Goal: Task Accomplishment & Management: Use online tool/utility

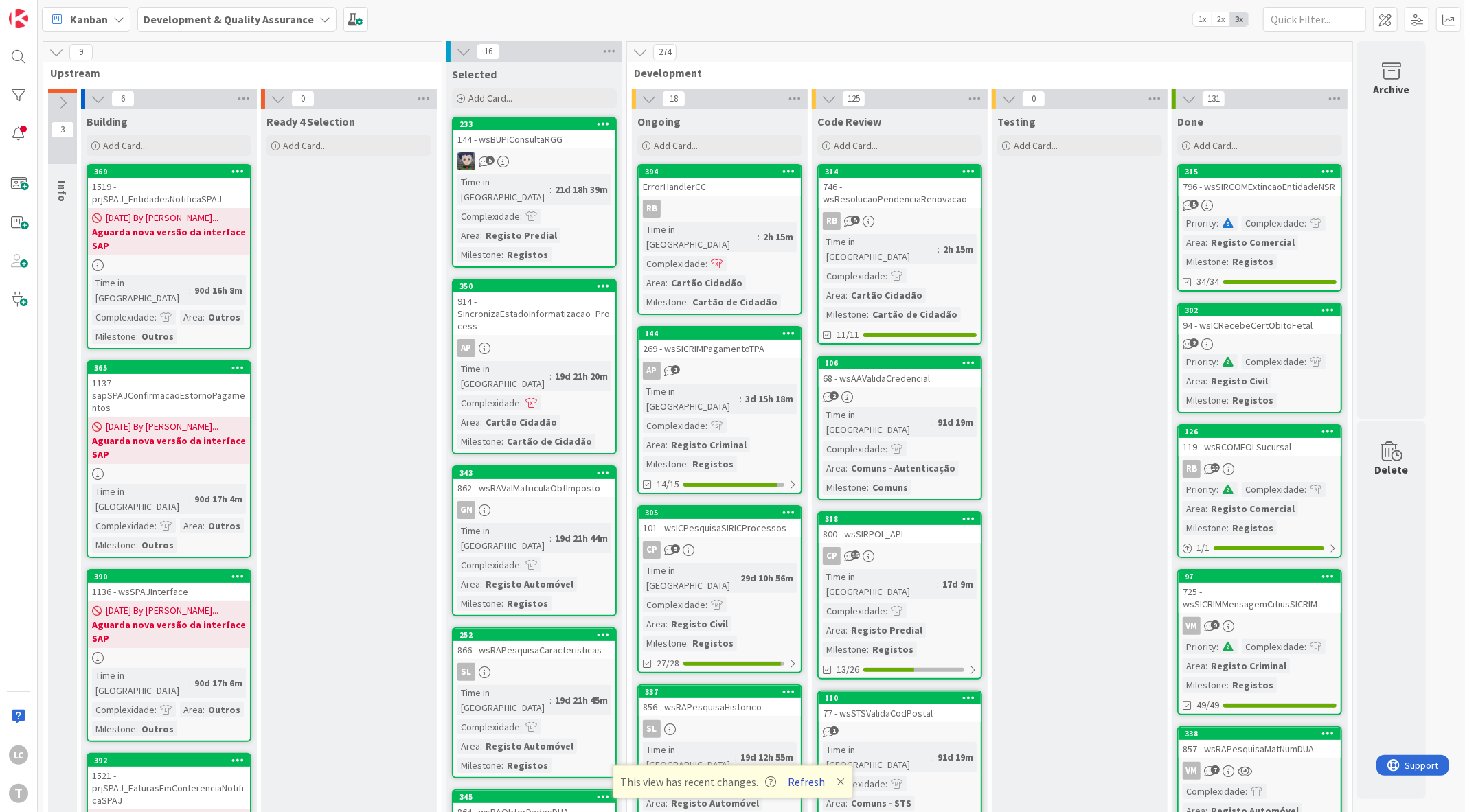
click at [797, 780] on button "Refresh" at bounding box center [806, 782] width 47 height 18
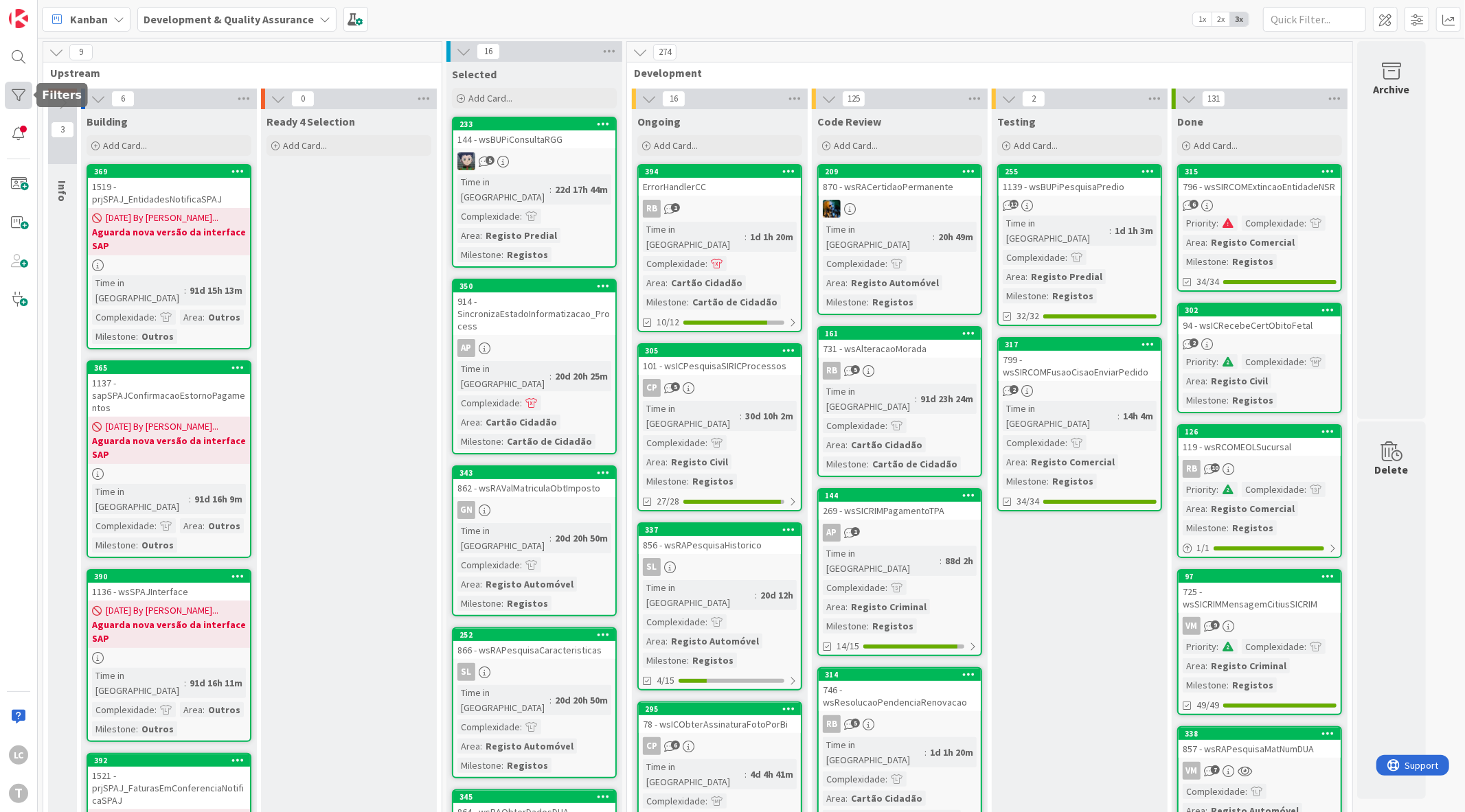
click at [31, 96] on div at bounding box center [18, 95] width 27 height 27
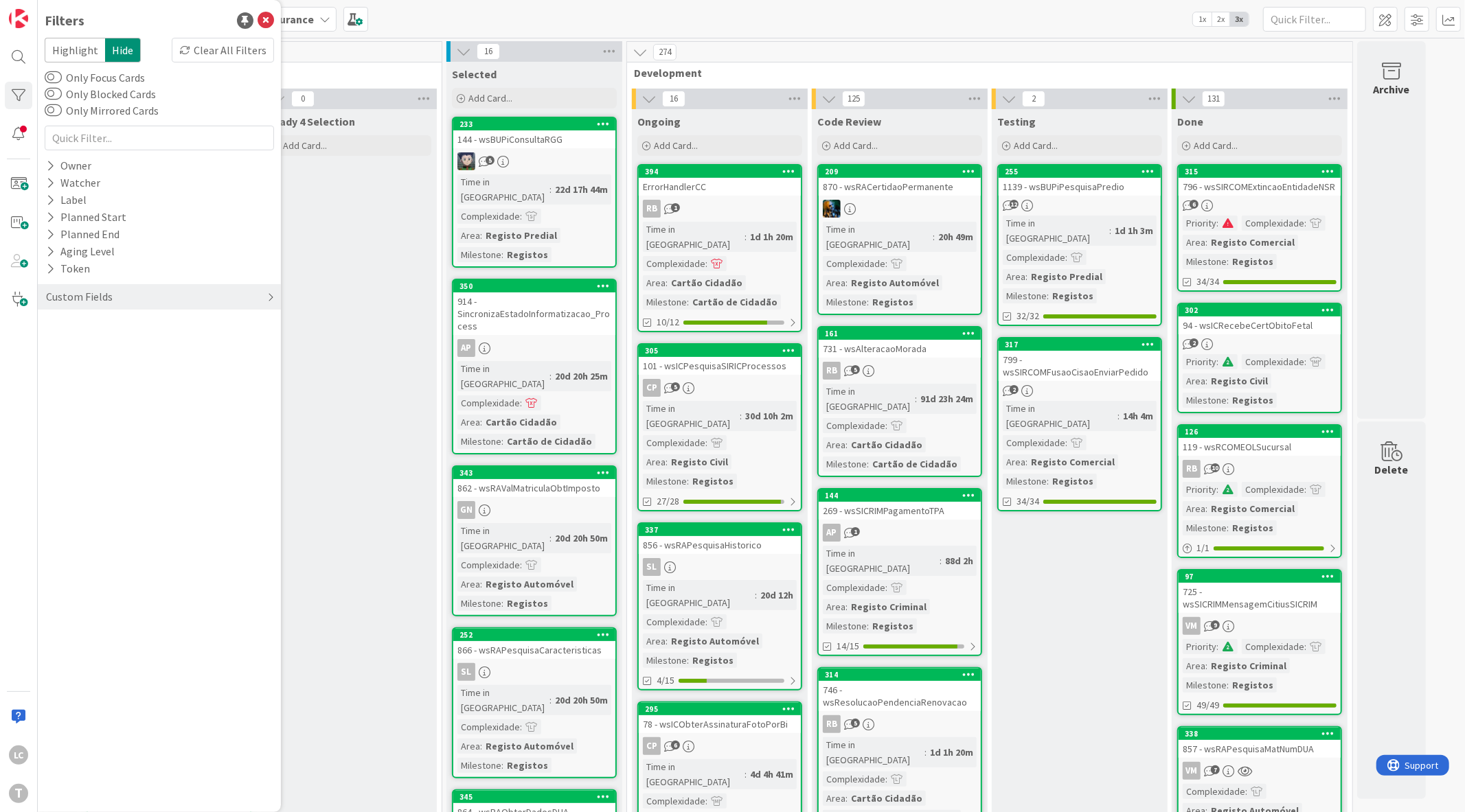
click at [86, 290] on div "Custom Fields" at bounding box center [79, 297] width 70 height 17
click at [104, 329] on div "Priority" at bounding box center [159, 325] width 243 height 17
click at [81, 345] on span "Critical" at bounding box center [89, 346] width 51 height 18
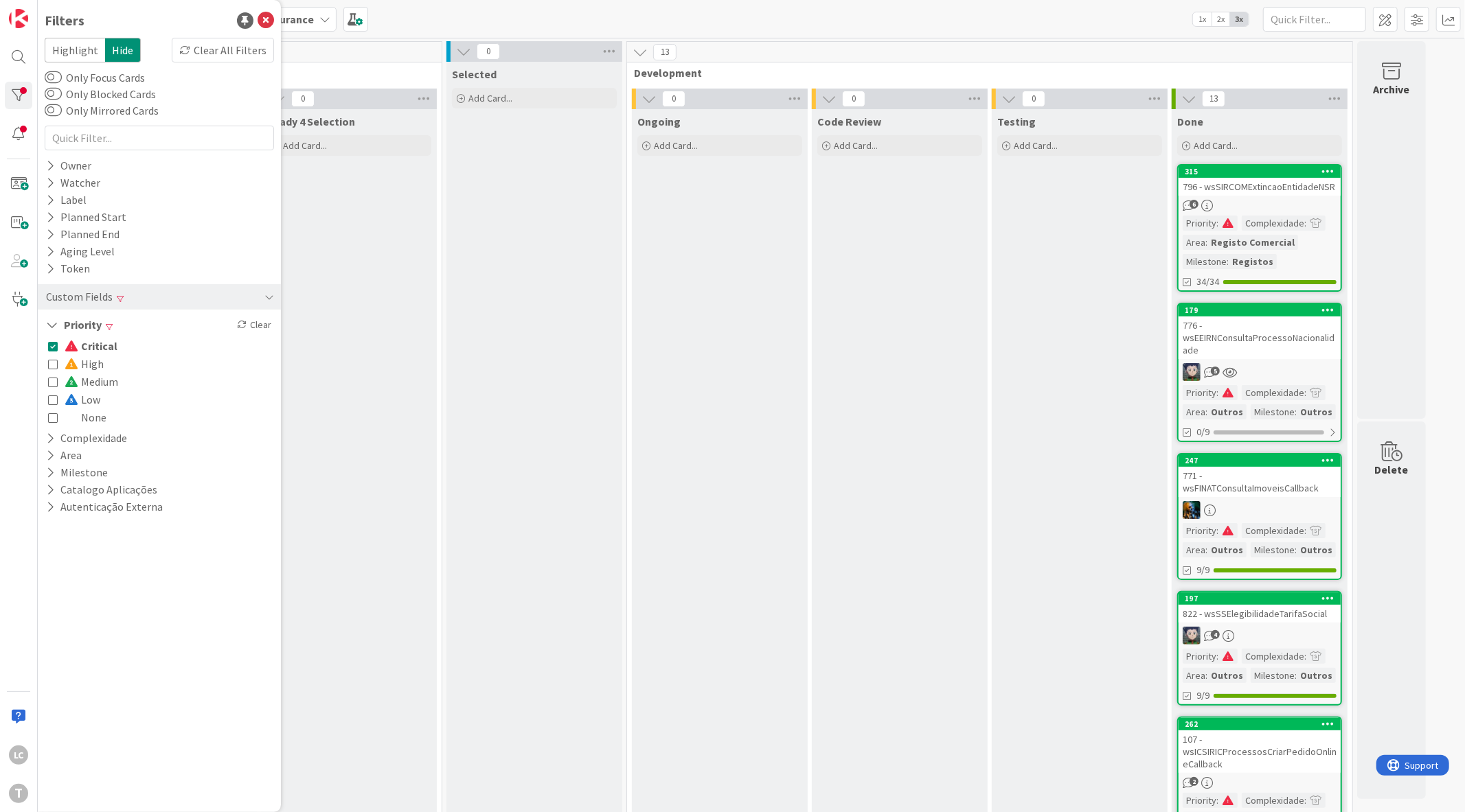
click at [81, 345] on span "Critical" at bounding box center [91, 346] width 53 height 18
